Goal: Information Seeking & Learning: Find specific fact

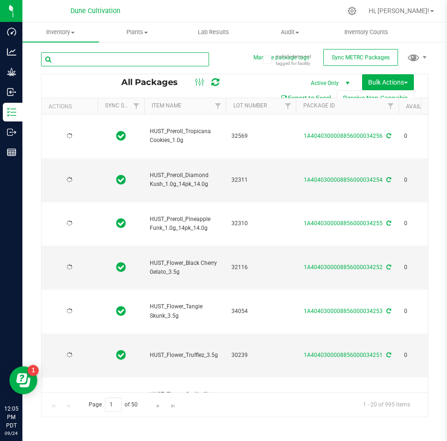
click at [138, 57] on input "text" at bounding box center [125, 59] width 168 height 14
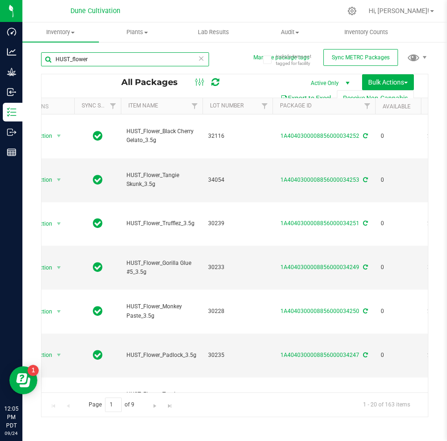
scroll to position [0, 57]
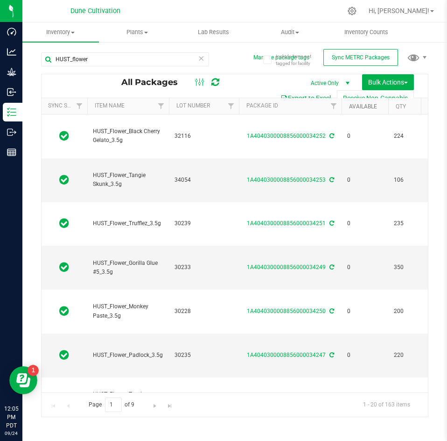
click at [359, 107] on link "Available" at bounding box center [363, 106] width 28 height 7
click at [359, 107] on link "Available" at bounding box center [368, 106] width 39 height 7
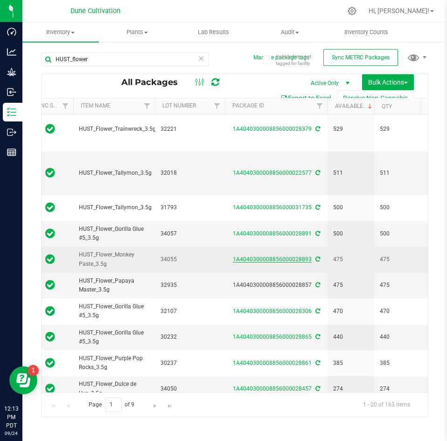
scroll to position [0, 71]
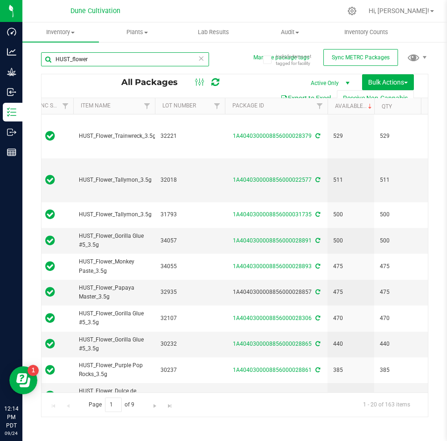
drag, startPoint x: 117, startPoint y: 65, endPoint x: 33, endPoint y: 54, distance: 84.8
click at [33, 54] on div "Include items not tagged for facility Manage package tags Sync METRC Packages H…" at bounding box center [234, 183] width 425 height 285
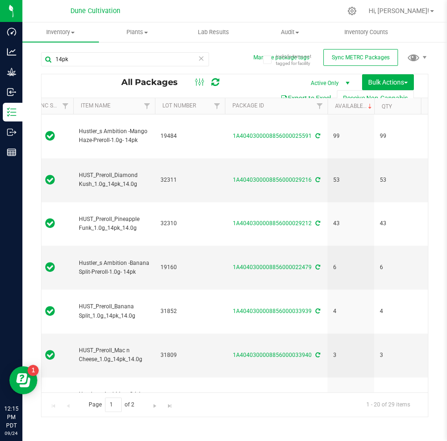
drag, startPoint x: 92, startPoint y: 50, endPoint x: 83, endPoint y: 51, distance: 9.4
click at [83, 51] on div "14pk" at bounding box center [138, 59] width 194 height 30
drag, startPoint x: 80, startPoint y: 55, endPoint x: 50, endPoint y: 56, distance: 29.9
click at [50, 56] on input "14pk" at bounding box center [125, 59] width 168 height 14
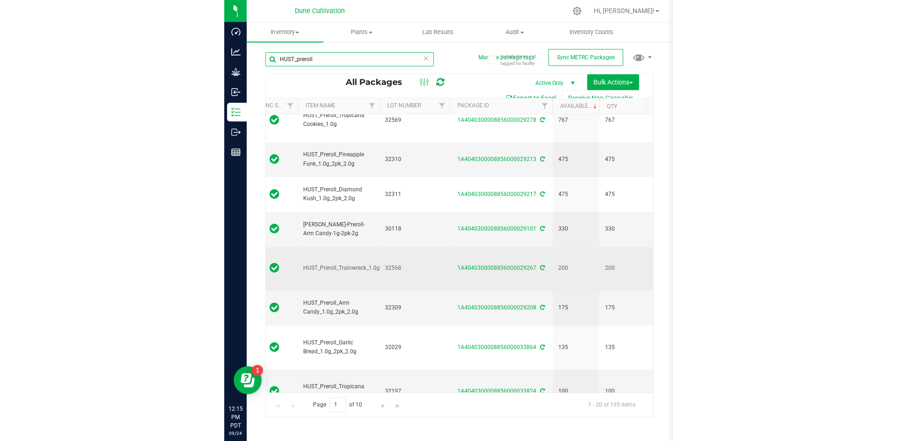
scroll to position [0, 71]
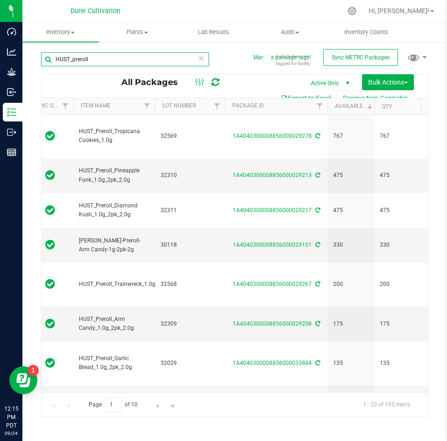
type input "HUST_preroll"
drag, startPoint x: 156, startPoint y: 104, endPoint x: 185, endPoint y: 112, distance: 29.0
click at [185, 112] on th "Lot Number" at bounding box center [190, 106] width 70 height 16
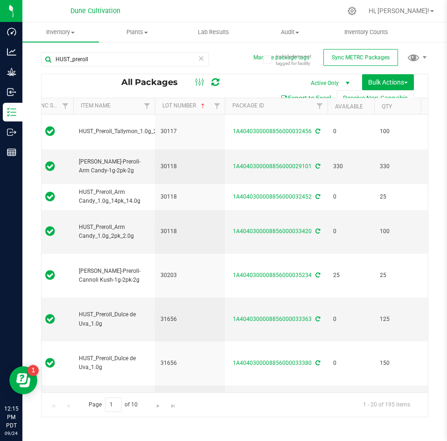
click at [341, 110] on th "Available" at bounding box center [351, 106] width 47 height 16
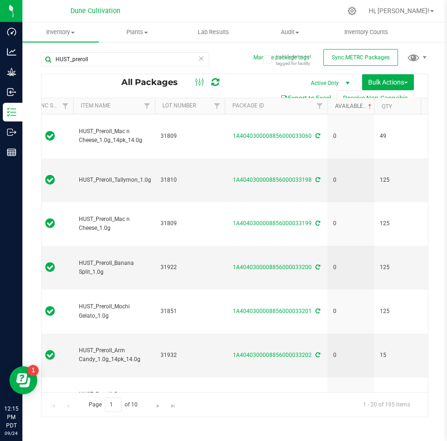
click at [342, 107] on link "Available" at bounding box center [354, 106] width 39 height 7
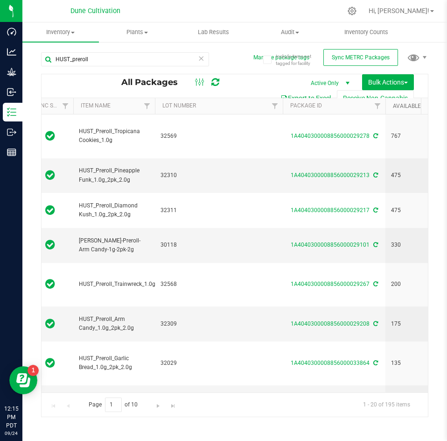
drag, startPoint x: 155, startPoint y: 102, endPoint x: 214, endPoint y: 111, distance: 59.5
click at [214, 111] on div "Actions Sync Status Item Name Lot Number Package ID Available Qty Has COA Exter…" at bounding box center [232, 106] width 380 height 16
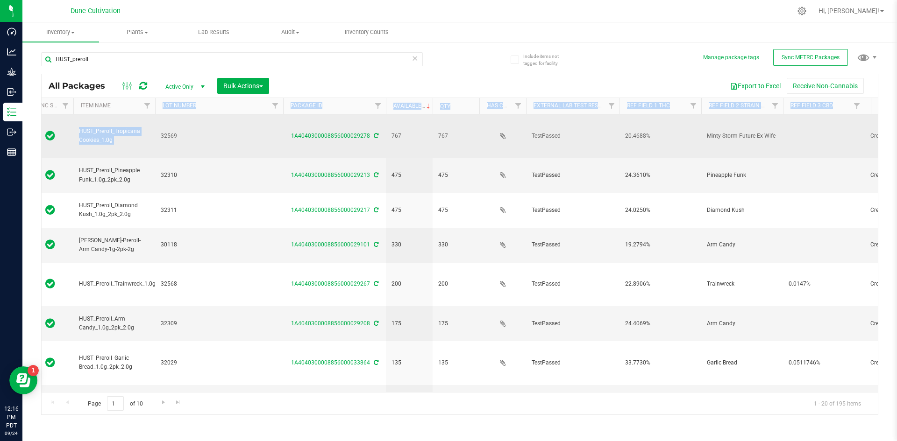
drag, startPoint x: 155, startPoint y: 105, endPoint x: 188, endPoint y: 118, distance: 35.4
click at [188, 118] on div "All Packages Active Only Active Only Lab Samples Locked All External Internal B…" at bounding box center [459, 244] width 837 height 341
click at [191, 132] on span "32569" at bounding box center [219, 136] width 117 height 9
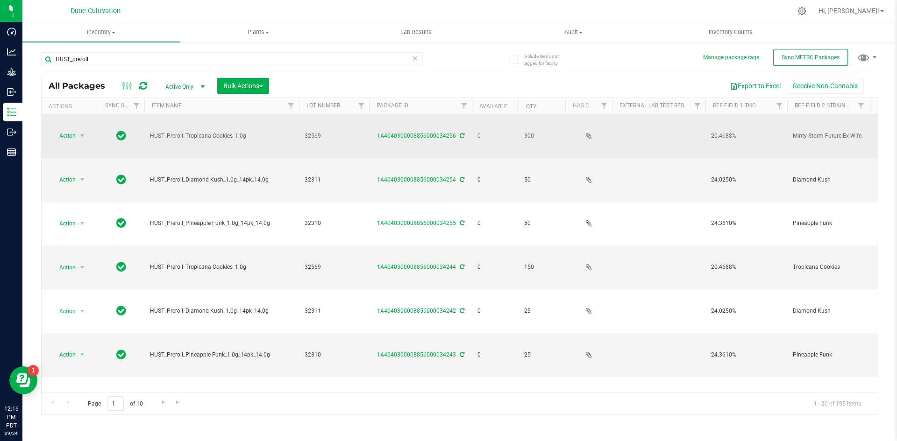
drag, startPoint x: 227, startPoint y: 105, endPoint x: 306, endPoint y: 115, distance: 80.1
click at [306, 115] on div "All Packages Active Only Active Only Lab Samples Locked All External Internal B…" at bounding box center [459, 244] width 837 height 341
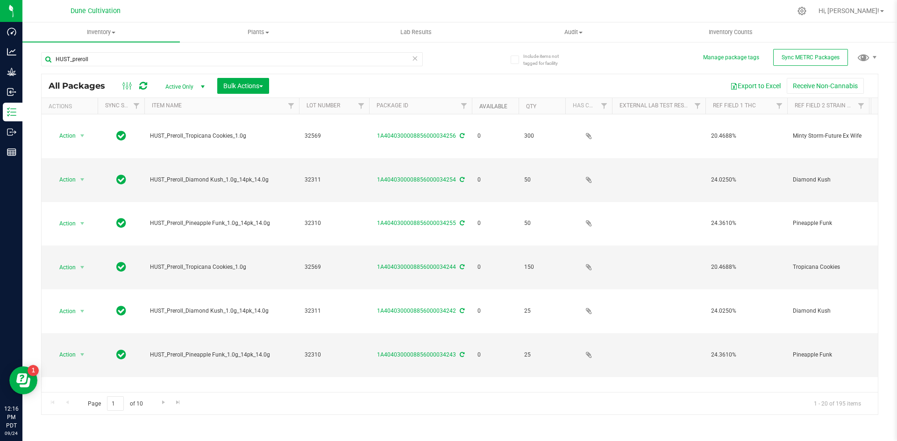
click at [489, 103] on link "Available" at bounding box center [493, 106] width 28 height 7
click at [489, 103] on link "Available" at bounding box center [498, 106] width 39 height 7
